Goal: Task Accomplishment & Management: Use online tool/utility

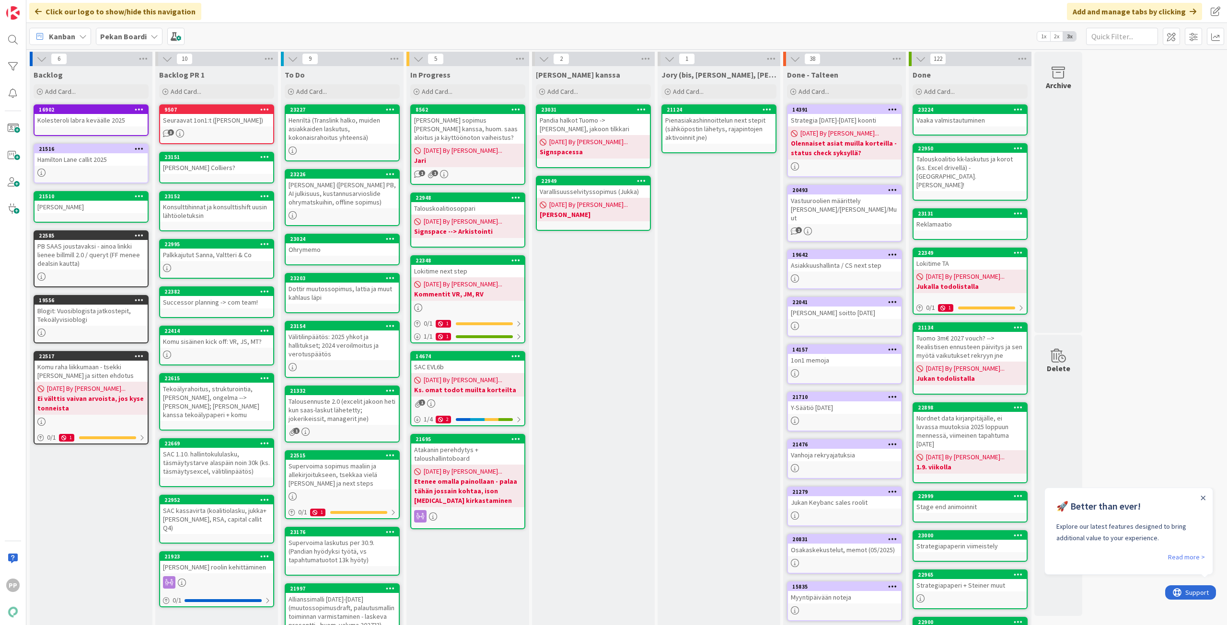
click at [638, 467] on div "[PERSON_NAME] kanssa Add Card... 23031 Pandia halkot Tuomo -> [PERSON_NAME], ja…" at bounding box center [593, 381] width 123 height 631
click at [920, 498] on icon "Close Announcement" at bounding box center [1203, 498] width 5 height 5
click at [920, 376] on div "6 Backlog Add Card... 16902 Kolesteroli labra keväälle 2025 [GEOGRAPHIC_DATA] c…" at bounding box center [626, 377] width 1197 height 650
click at [607, 474] on div "[PERSON_NAME] kanssa Add Card... 23031 Pandia halkot Tuomo -> [PERSON_NAME], ja…" at bounding box center [593, 381] width 123 height 631
click at [608, 469] on div "[PERSON_NAME] kanssa Add Card... 23031 Pandia halkot Tuomo -> [PERSON_NAME], ja…" at bounding box center [593, 381] width 123 height 631
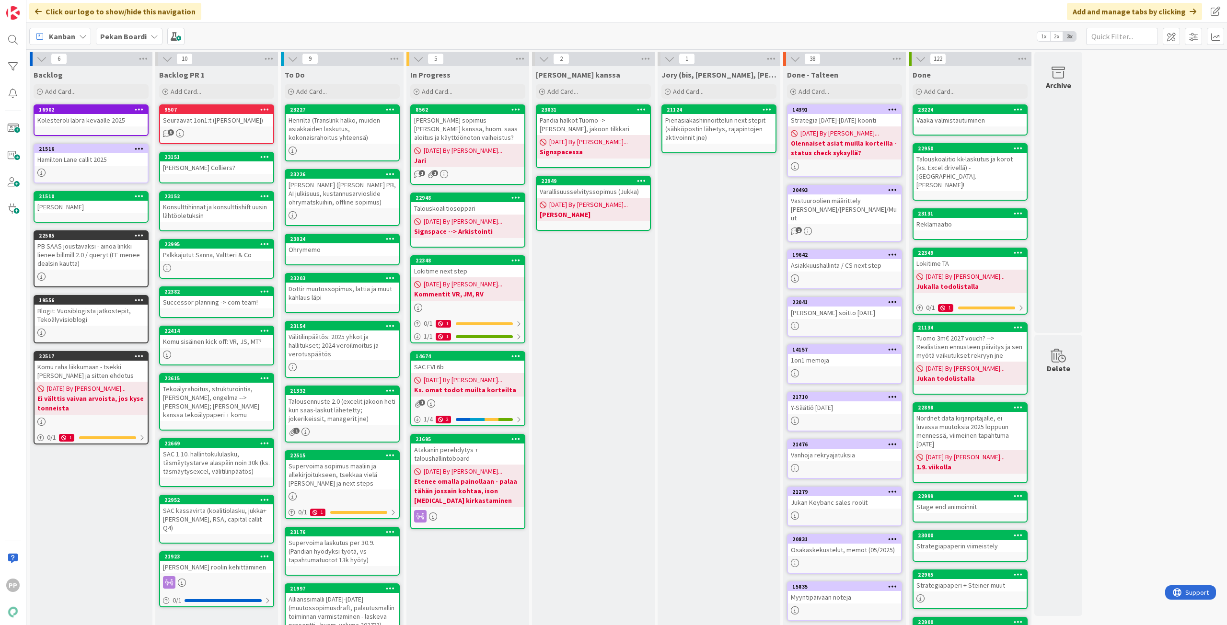
click at [608, 469] on div "[PERSON_NAME] kanssa Add Card... 23031 Pandia halkot Tuomo -> [PERSON_NAME], ja…" at bounding box center [593, 381] width 123 height 631
click at [608, 465] on div "[PERSON_NAME] kanssa Add Card... 23031 Pandia halkot Tuomo -> [PERSON_NAME], ja…" at bounding box center [593, 381] width 123 height 631
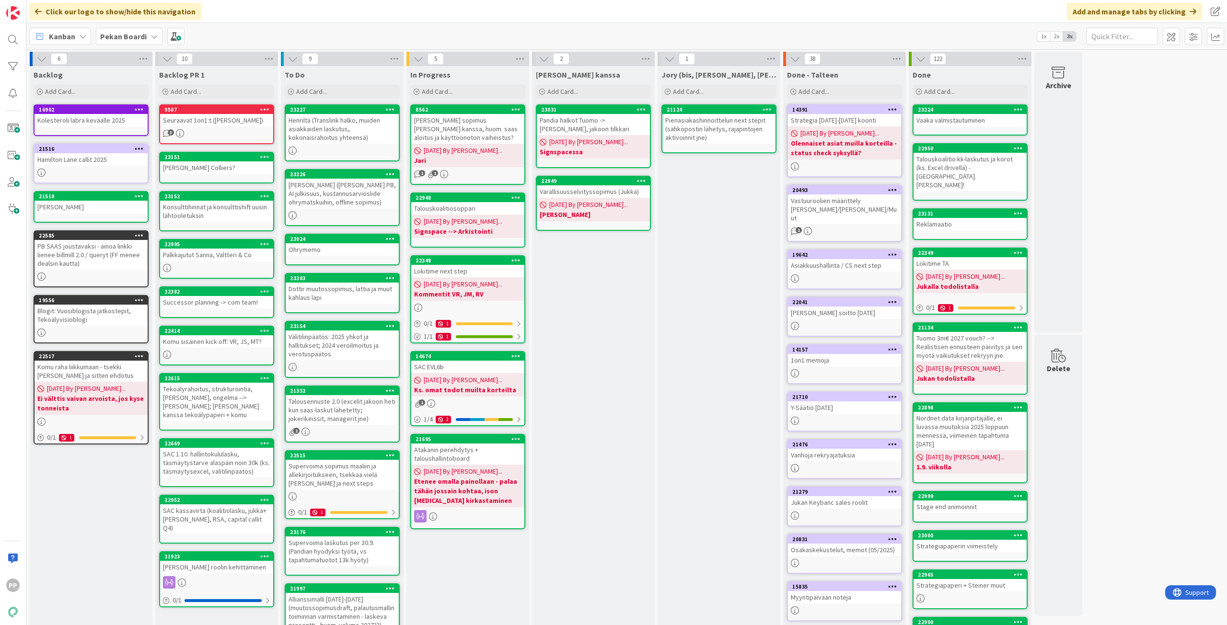
click at [523, 11] on div "Click our logo to show/hide this navigation Add and manage tabs by clicking" at bounding box center [626, 11] width 1201 height 23
click at [606, 309] on div "[PERSON_NAME] kanssa Add Card... 23031 Pandia halkot Tuomo -> [PERSON_NAME], ja…" at bounding box center [593, 381] width 123 height 631
click at [334, 15] on div "Click our logo to show/hide this navigation Add and manage tabs by clicking" at bounding box center [626, 11] width 1201 height 23
